Goal: Book appointment/travel/reservation

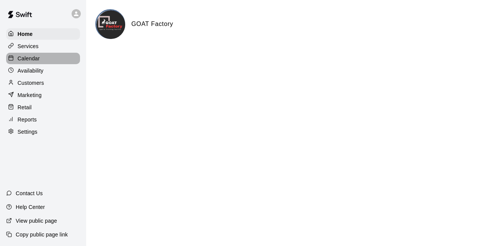
click at [28, 61] on p "Calendar" at bounding box center [29, 59] width 22 height 8
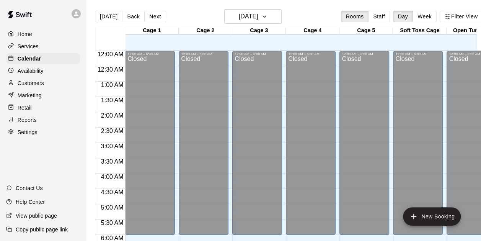
scroll to position [311, 0]
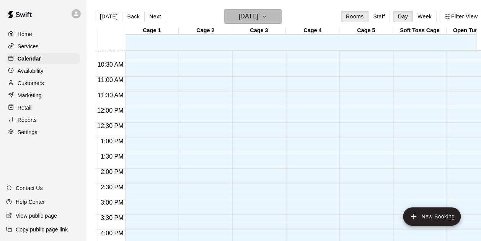
click at [267, 16] on icon "button" at bounding box center [264, 16] width 6 height 9
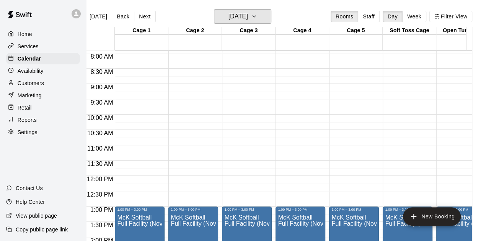
scroll to position [246, 0]
